Goal: Information Seeking & Learning: Learn about a topic

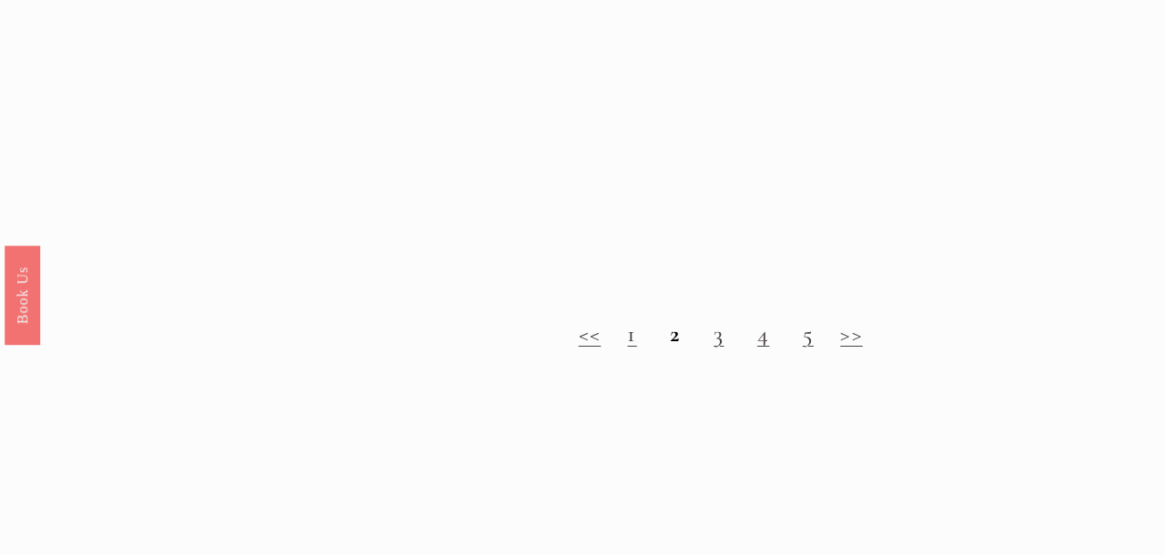
scroll to position [1673, 0]
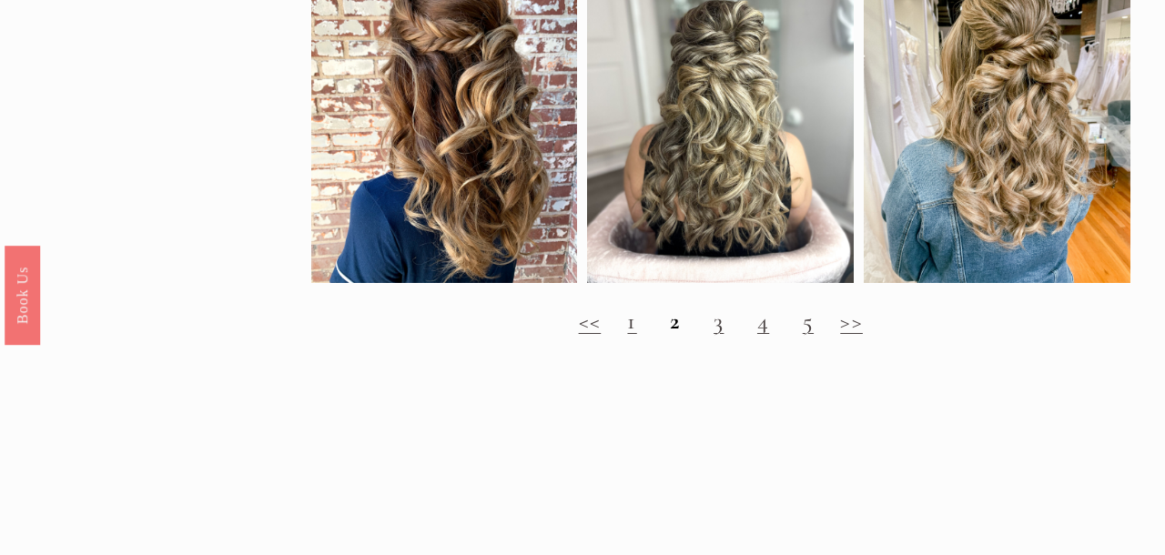
click at [850, 335] on link ">>" at bounding box center [851, 321] width 23 height 28
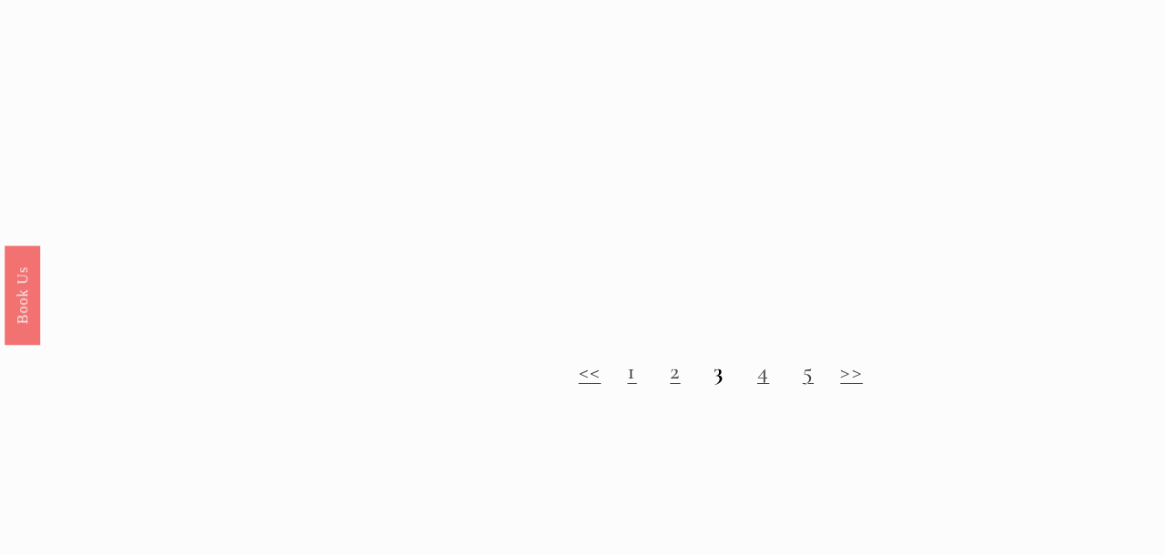
scroll to position [1560, 0]
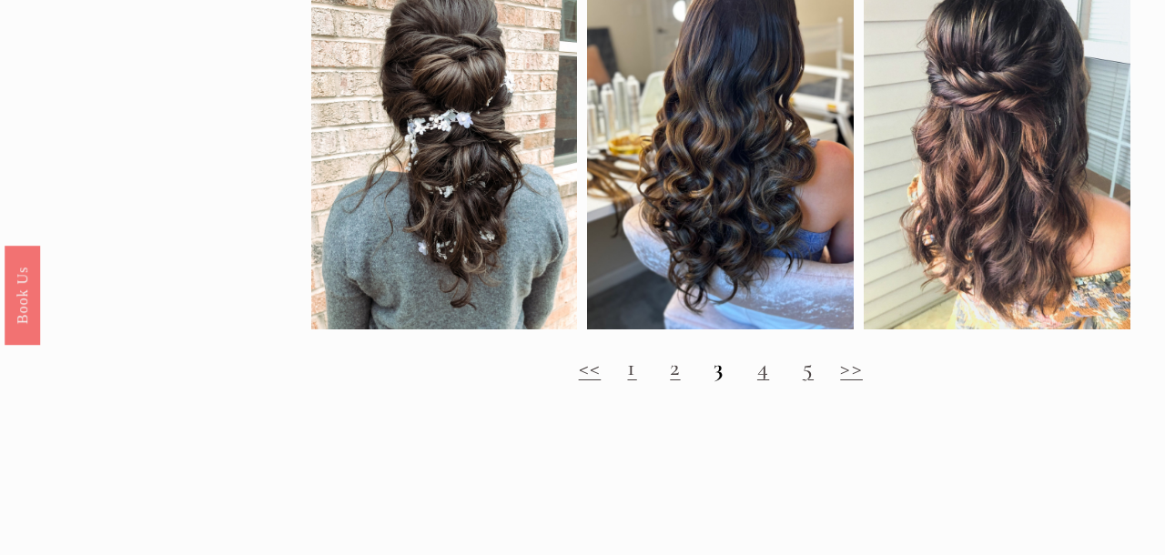
click at [859, 381] on link ">>" at bounding box center [851, 367] width 23 height 28
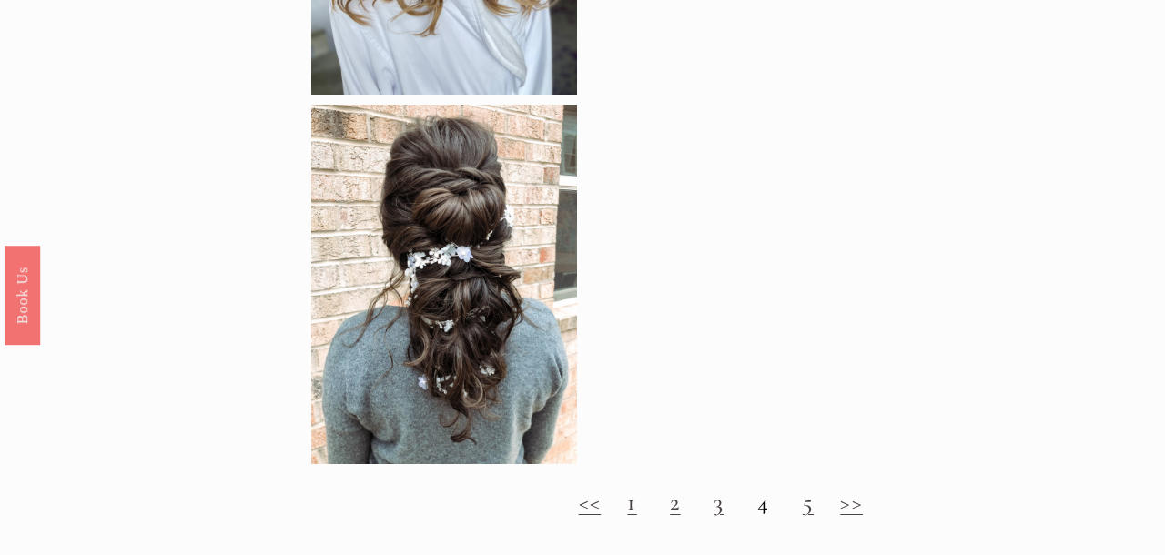
scroll to position [1460, 0]
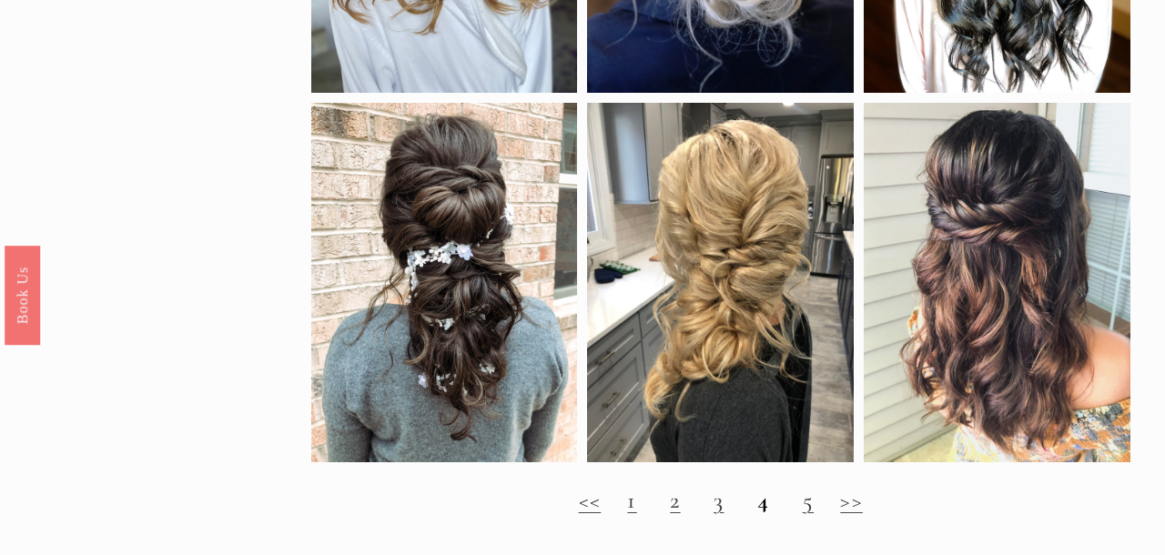
click at [851, 504] on link ">>" at bounding box center [851, 500] width 23 height 28
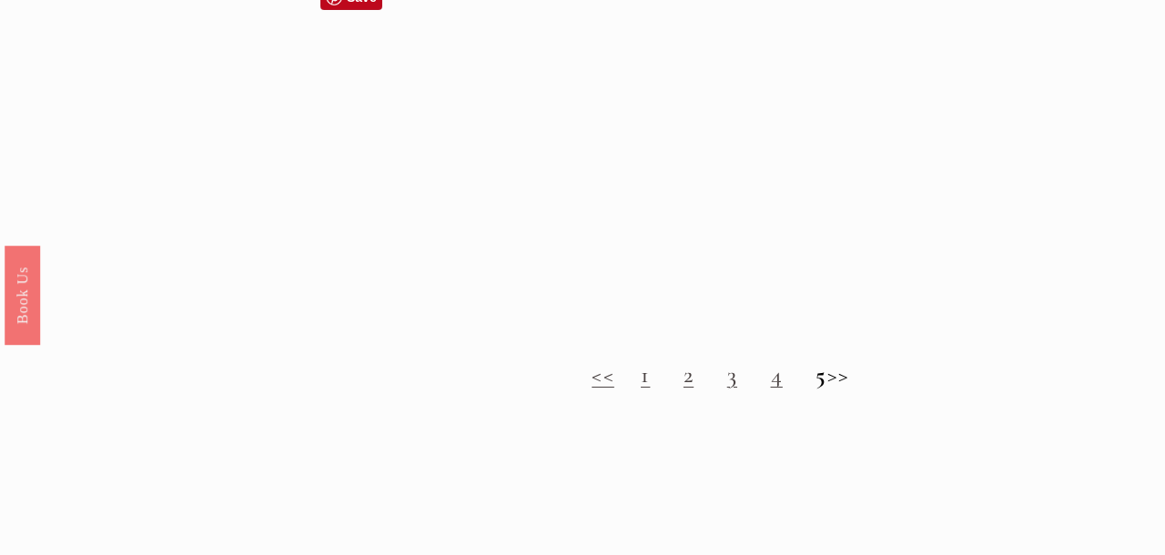
scroll to position [1783, 0]
